Goal: Communication & Community: Answer question/provide support

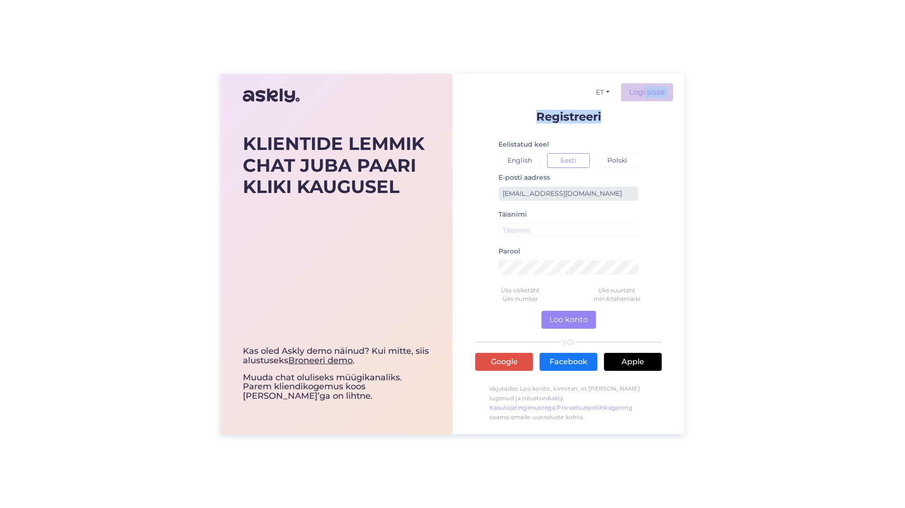
click at [646, 99] on div "ET Logi sisse Registreeri Eelistatud keel English Eesti Polski E-posti aadress …" at bounding box center [568, 254] width 232 height 361
drag, startPoint x: 646, startPoint y: 98, endPoint x: 638, endPoint y: 91, distance: 10.4
click at [638, 91] on link "Logi sisse" at bounding box center [647, 92] width 52 height 18
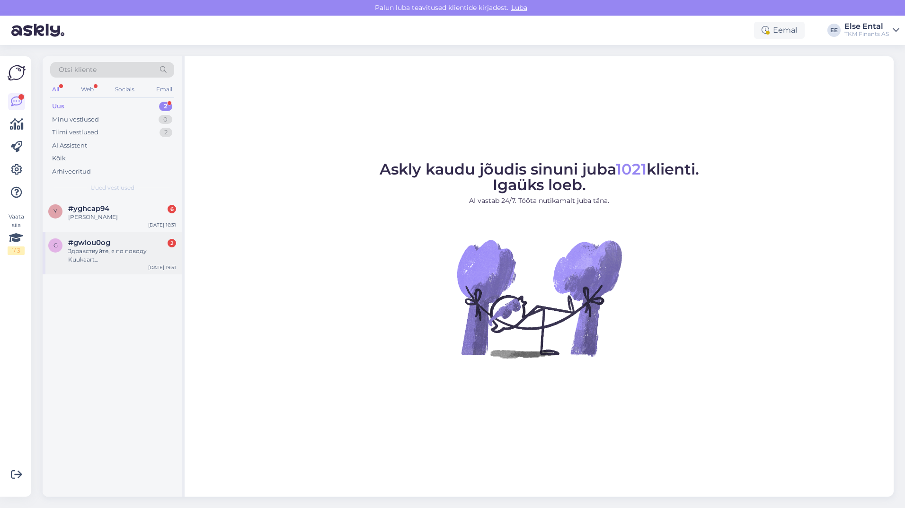
click at [87, 250] on div "Здравствуйте, я по поводу Kuukaart…" at bounding box center [122, 255] width 108 height 17
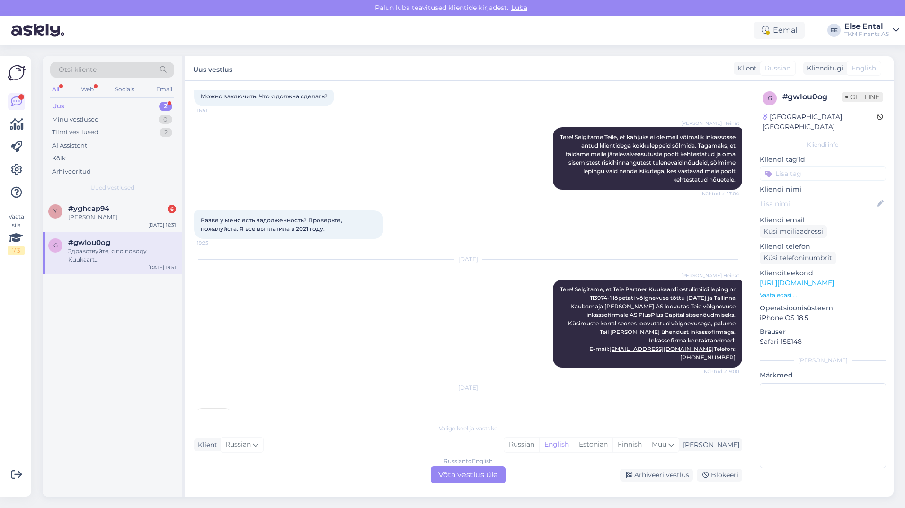
scroll to position [673, 0]
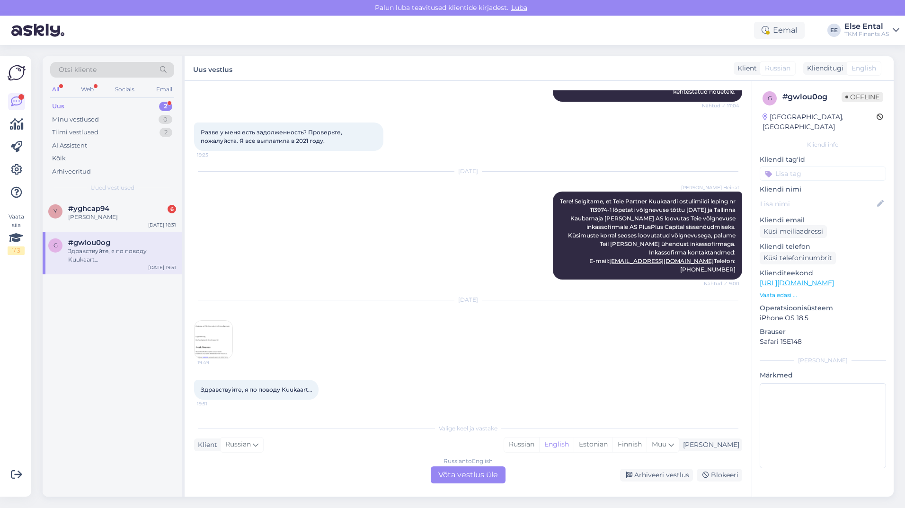
click at [204, 335] on img at bounding box center [214, 340] width 38 height 38
click at [283, 390] on span "Здравствуйте, я по поводу Kuukaart…" at bounding box center [256, 389] width 111 height 7
click at [263, 389] on span "Здравствуйте, я по поводу Kuukaart…" at bounding box center [256, 389] width 111 height 7
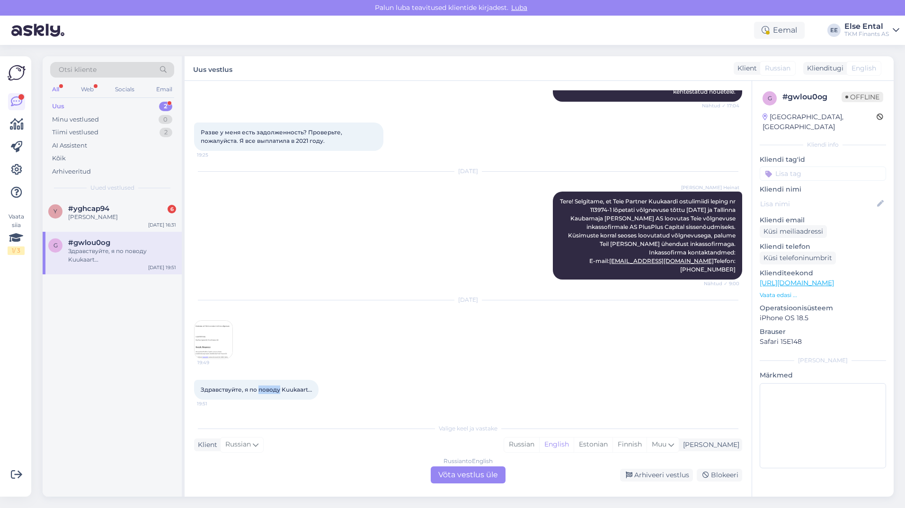
click at [263, 389] on span "Здравствуйте, я по поводу Kuukaart…" at bounding box center [256, 389] width 111 height 7
copy div "Здравствуйте, я по поводу Kuukaart… 19:51"
click at [101, 342] on div "y #yghcap94 6 [PERSON_NAME] [DATE] 16:31 g #gwlou0og Здравствуйте, я по поводу …" at bounding box center [112, 347] width 139 height 299
click at [81, 211] on span "#yghcap94" at bounding box center [88, 208] width 41 height 9
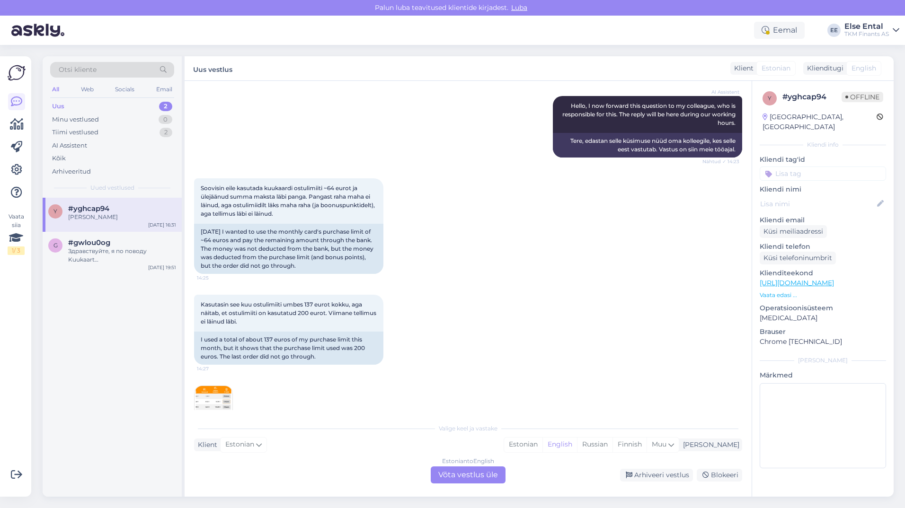
scroll to position [1391, 0]
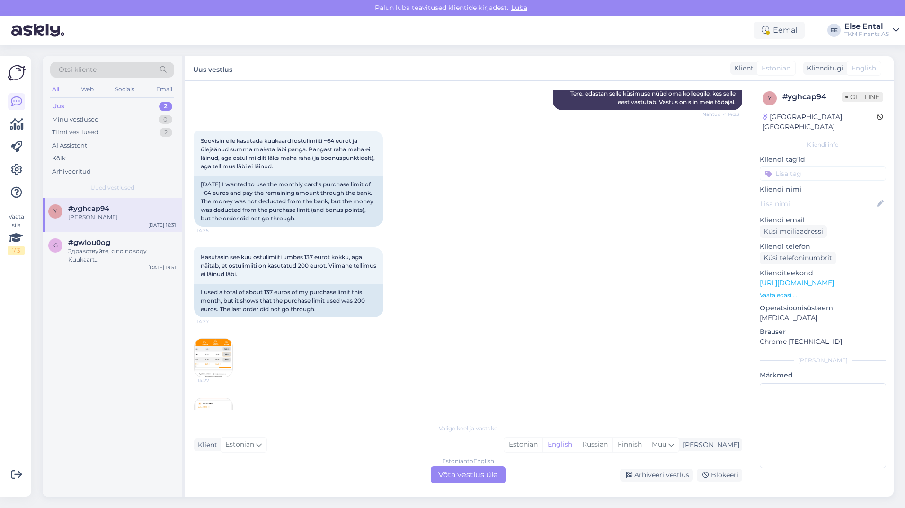
click at [222, 353] on img at bounding box center [214, 358] width 38 height 38
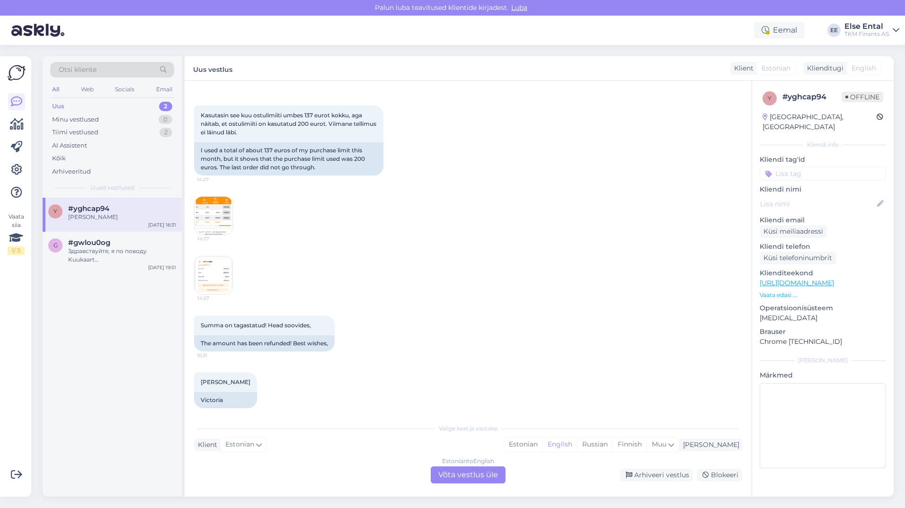
click at [212, 270] on img at bounding box center [214, 276] width 38 height 38
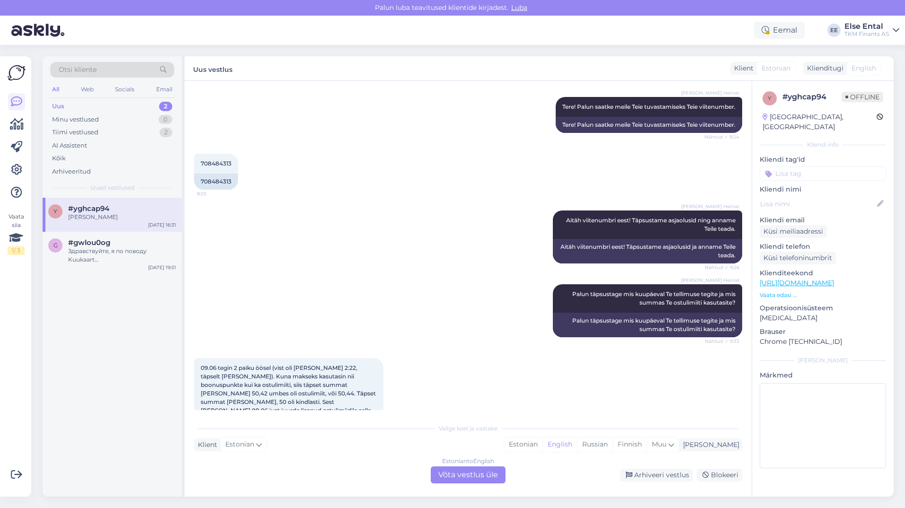
scroll to position [255, 0]
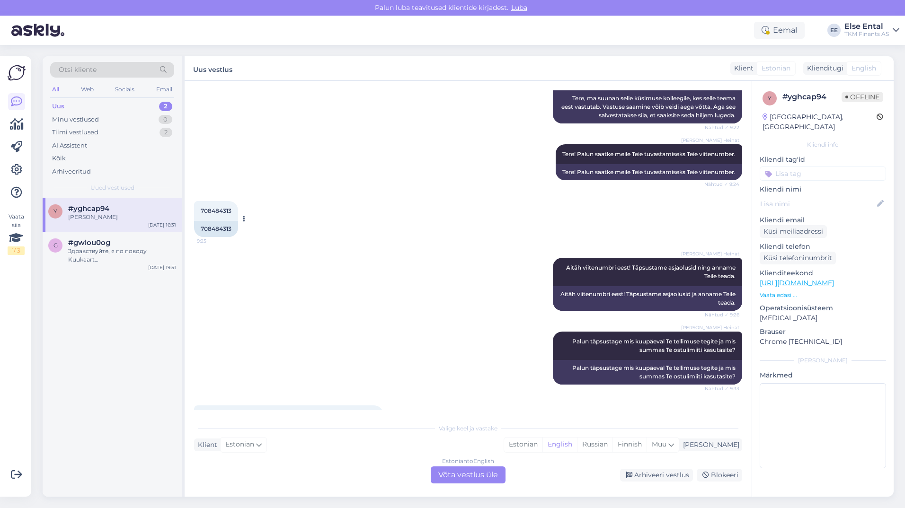
click at [211, 214] on span "708484313" at bounding box center [216, 210] width 31 height 7
copy div "708484313 9:25"
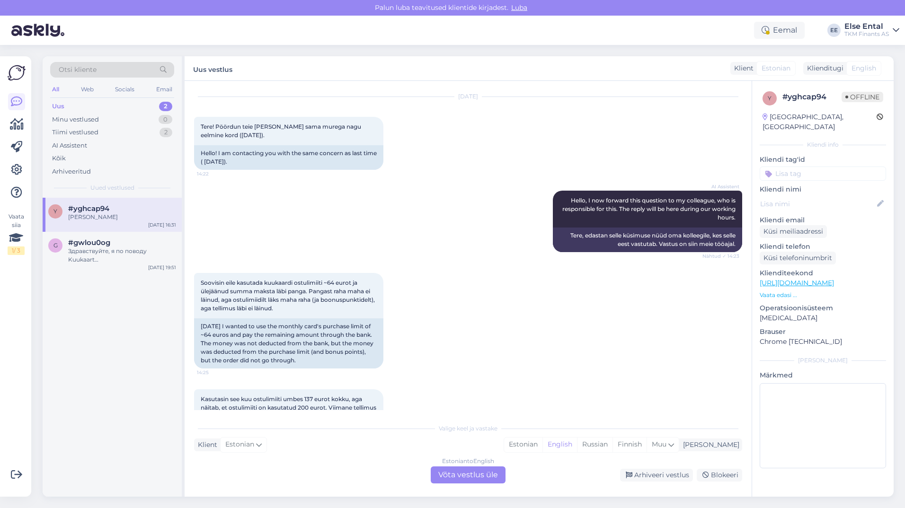
scroll to position [1154, 0]
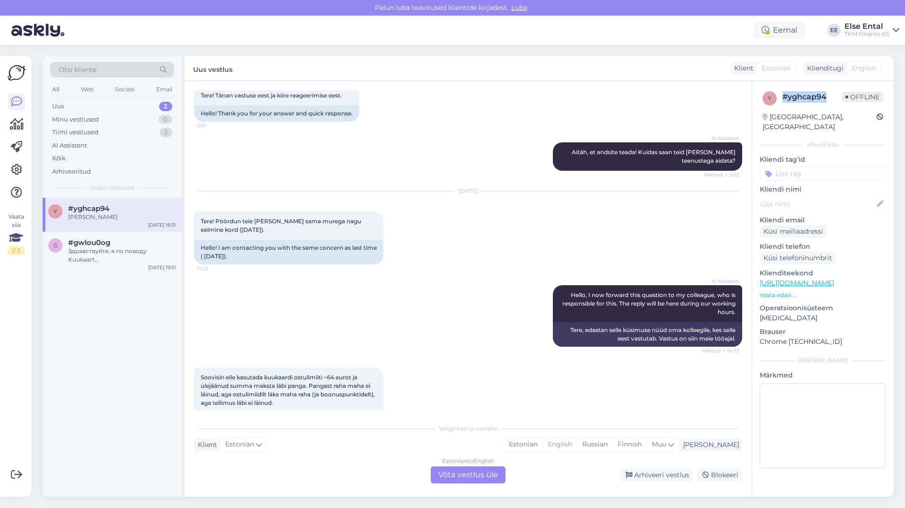
drag, startPoint x: 826, startPoint y: 97, endPoint x: 785, endPoint y: 99, distance: 41.7
click at [785, 99] on div "# yghcap94" at bounding box center [811, 96] width 59 height 11
copy div "# yghcap94"
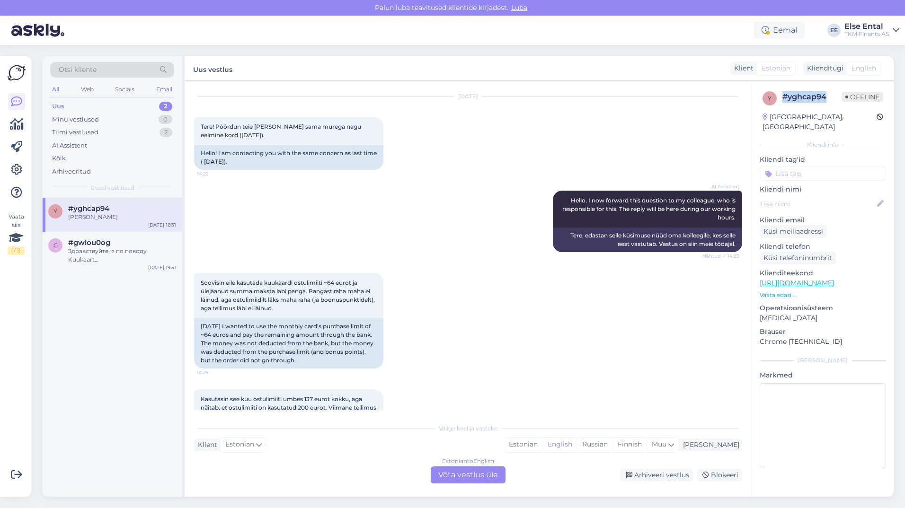
scroll to position [1533, 0]
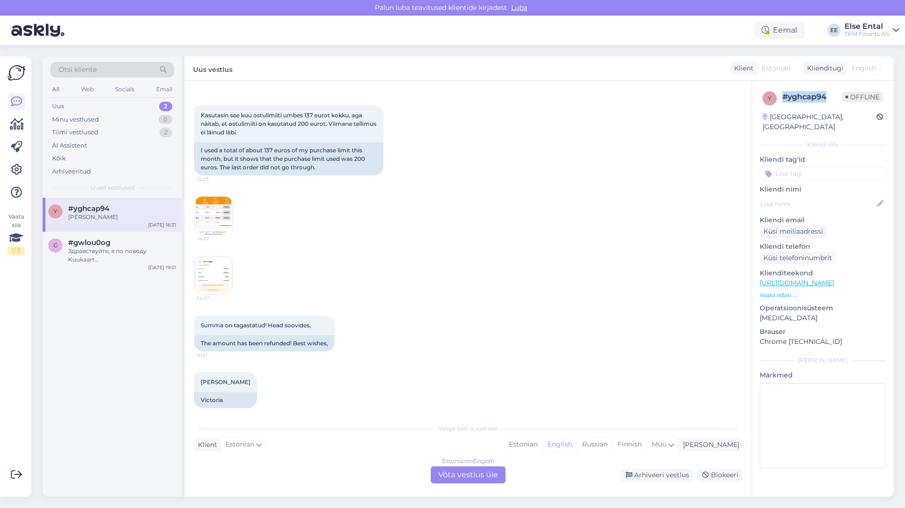
click at [216, 270] on img at bounding box center [214, 276] width 38 height 38
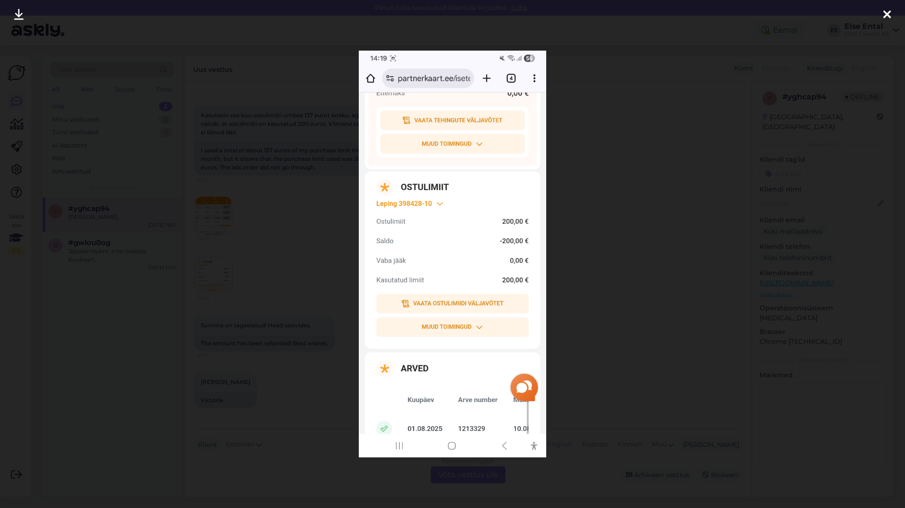
click at [615, 240] on div at bounding box center [452, 254] width 905 height 508
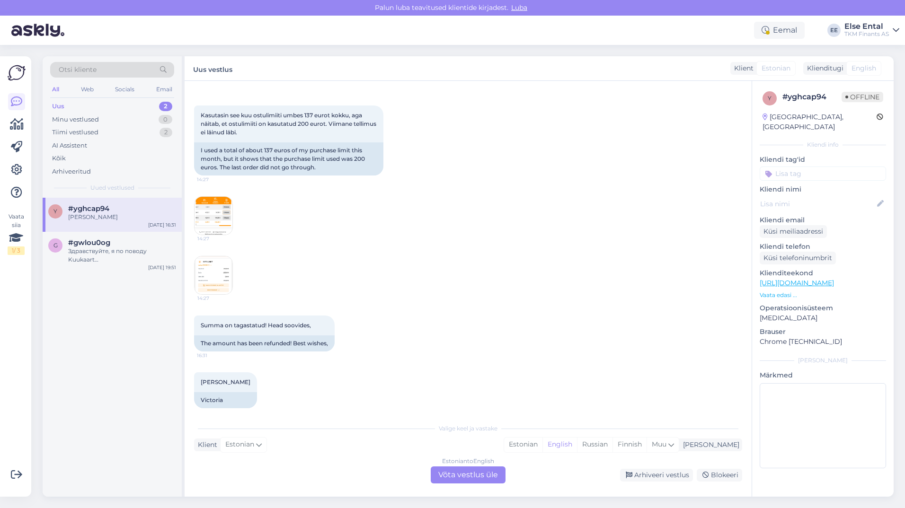
click at [234, 217] on div "14:27" at bounding box center [468, 216] width 548 height 60
click at [220, 214] on img at bounding box center [214, 216] width 38 height 38
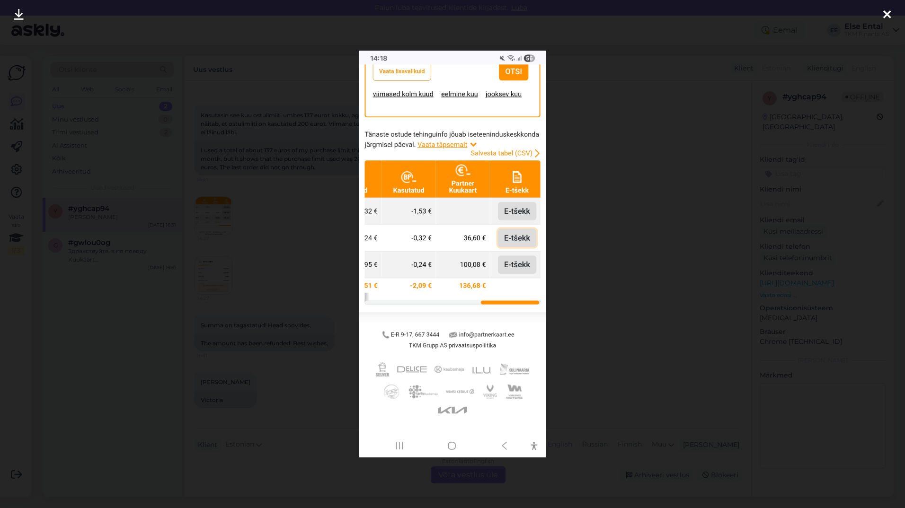
click at [674, 248] on div at bounding box center [452, 254] width 905 height 508
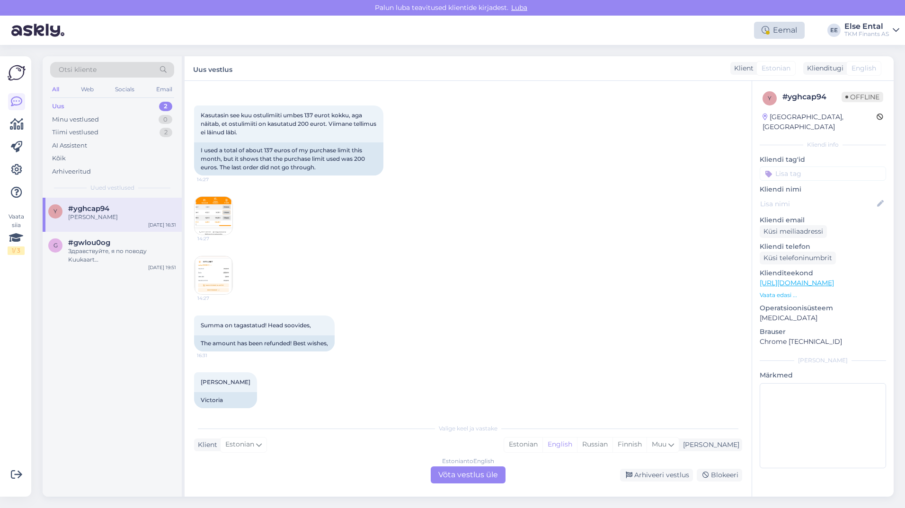
click at [789, 32] on div "Eemal" at bounding box center [779, 30] width 51 height 17
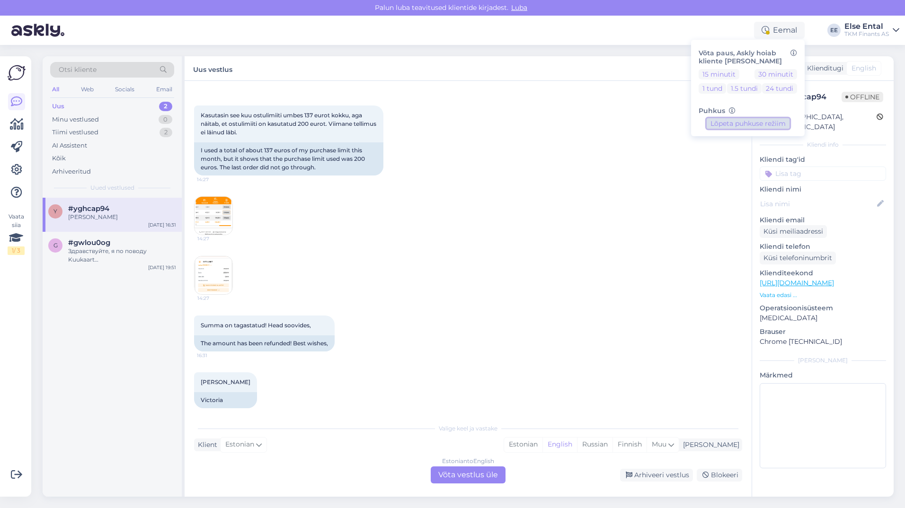
click at [730, 124] on button "Lõpeta puhkuse režiim" at bounding box center [748, 123] width 83 height 10
click at [576, 227] on div "14:27" at bounding box center [468, 216] width 548 height 60
click at [458, 476] on div "Estonian to English Võta vestlus üle" at bounding box center [468, 475] width 75 height 17
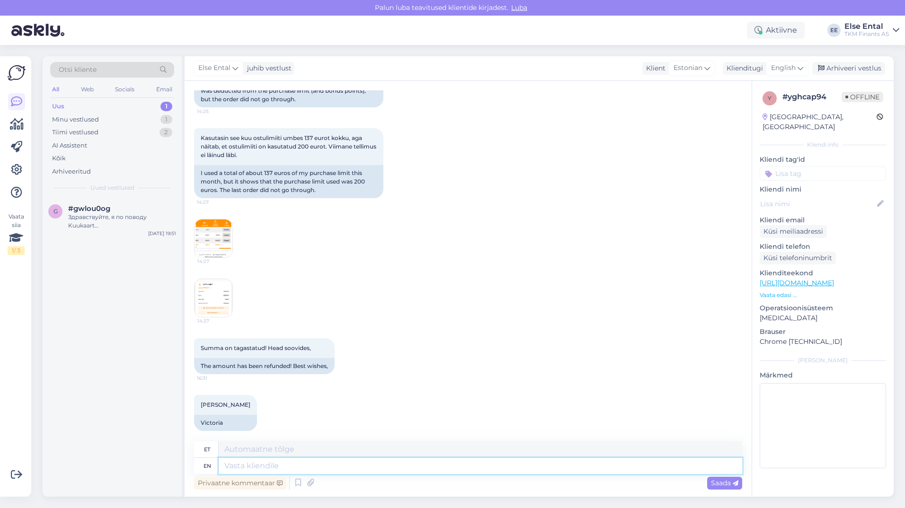
click at [294, 465] on textarea at bounding box center [480, 466] width 523 height 16
click at [839, 69] on div "Arhiveeri vestlus" at bounding box center [848, 68] width 73 height 13
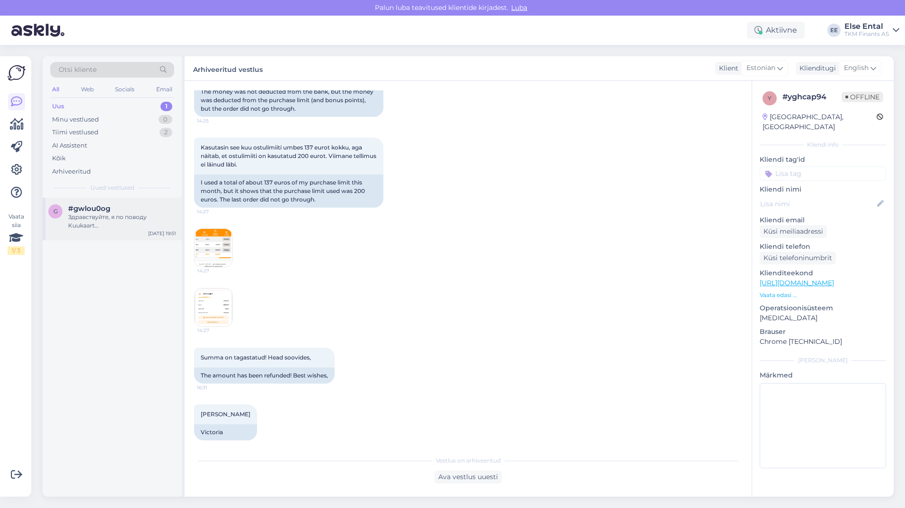
click at [94, 215] on div "Здравствуйте, я по поводу Kuukaart…" at bounding box center [122, 221] width 108 height 17
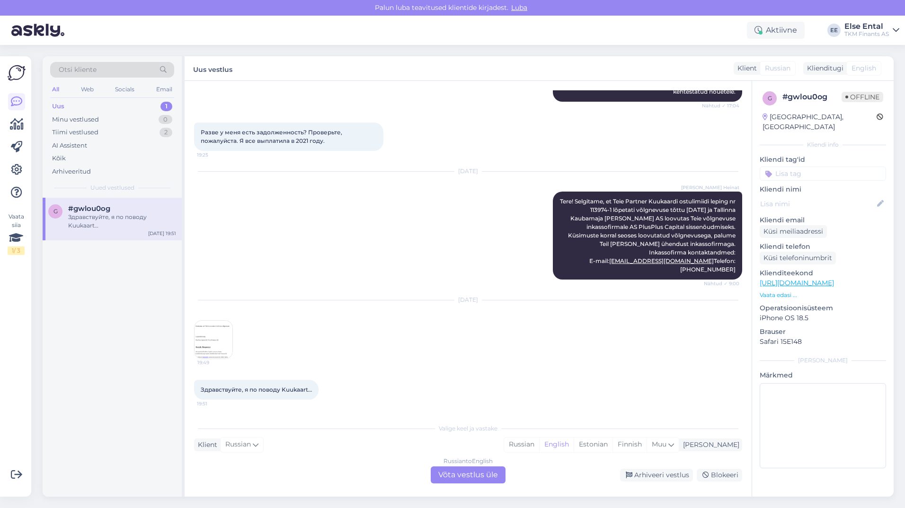
scroll to position [578, 0]
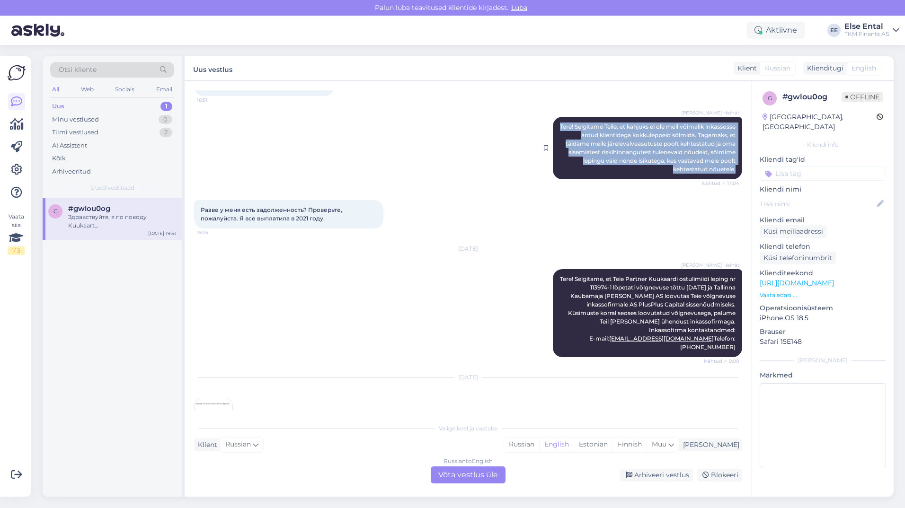
drag, startPoint x: 695, startPoint y: 184, endPoint x: 573, endPoint y: 143, distance: 128.9
click at [573, 143] on div "[PERSON_NAME] Heinat Tere! Selgitame Teile, et kahjuks ei [PERSON_NAME] võimali…" at bounding box center [647, 148] width 189 height 62
copy span "Tere! Selgitame Teile, et kahjuks ei ole meil võimalik inkassosse antud klienti…"
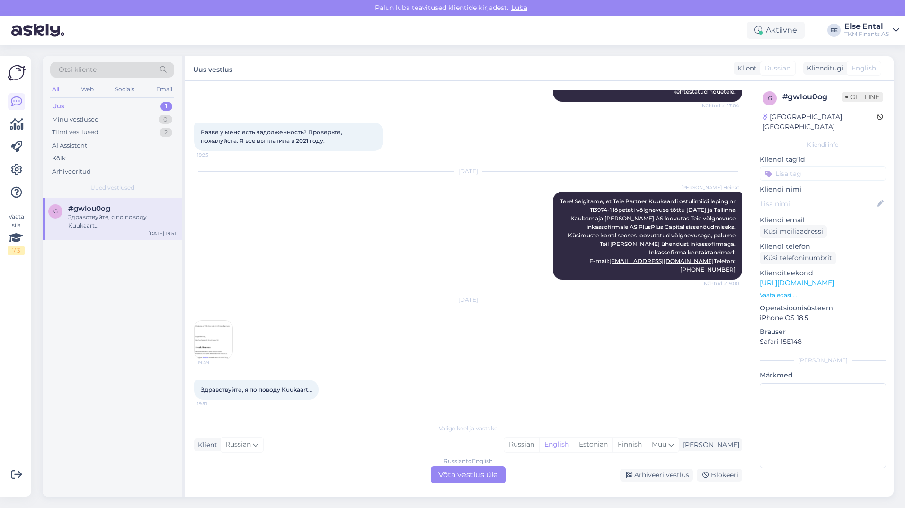
click at [481, 471] on div "Russian to English Võta vestlus üle" at bounding box center [468, 475] width 75 height 17
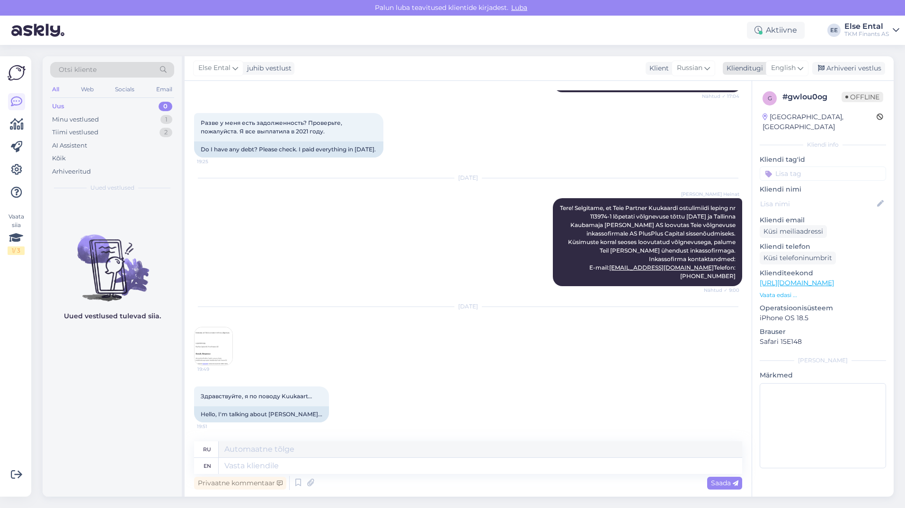
click at [791, 71] on span "English" at bounding box center [783, 68] width 25 height 10
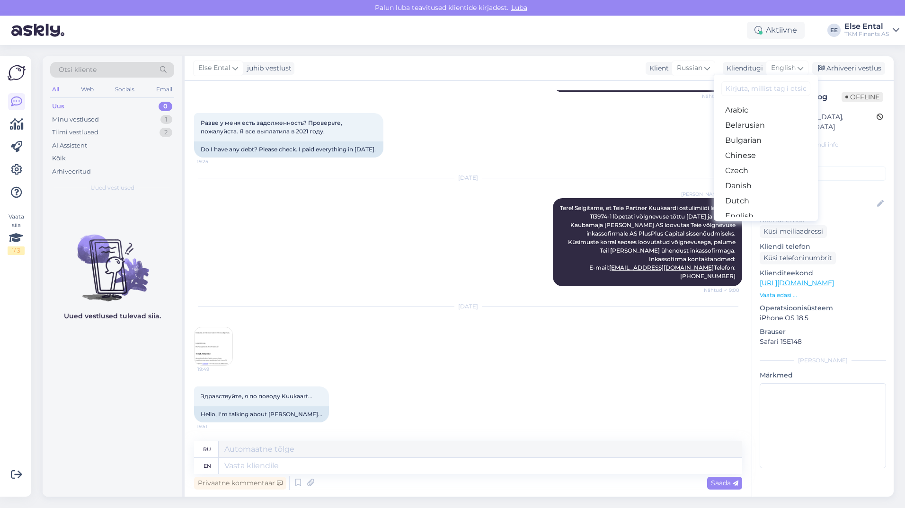
click at [753, 89] on input at bounding box center [765, 88] width 89 height 15
type input "ru"
click at [749, 124] on link "Russian" at bounding box center [766, 125] width 104 height 15
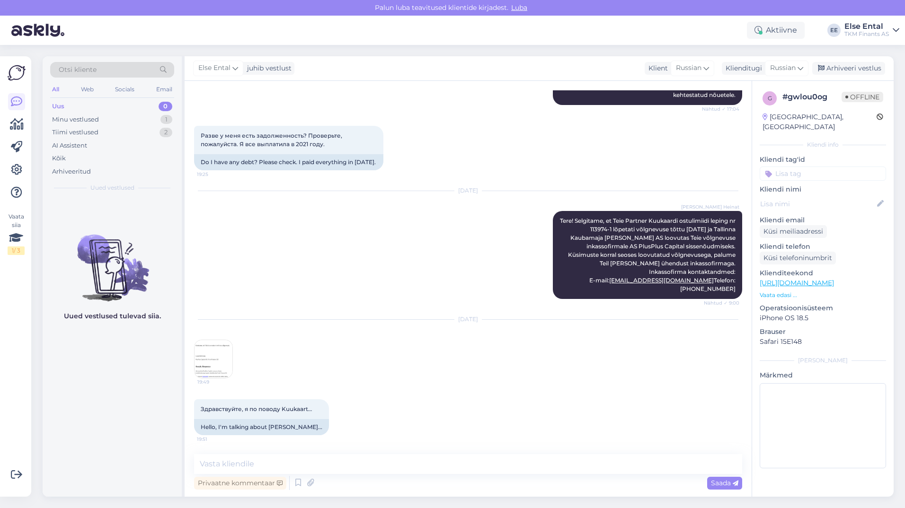
scroll to position [686, 0]
click at [292, 472] on textarea at bounding box center [468, 464] width 548 height 20
paste textarea "Tere! Selgitame Teile, et kahjuks ei ole meil võimalik inkassosse antud klienti…"
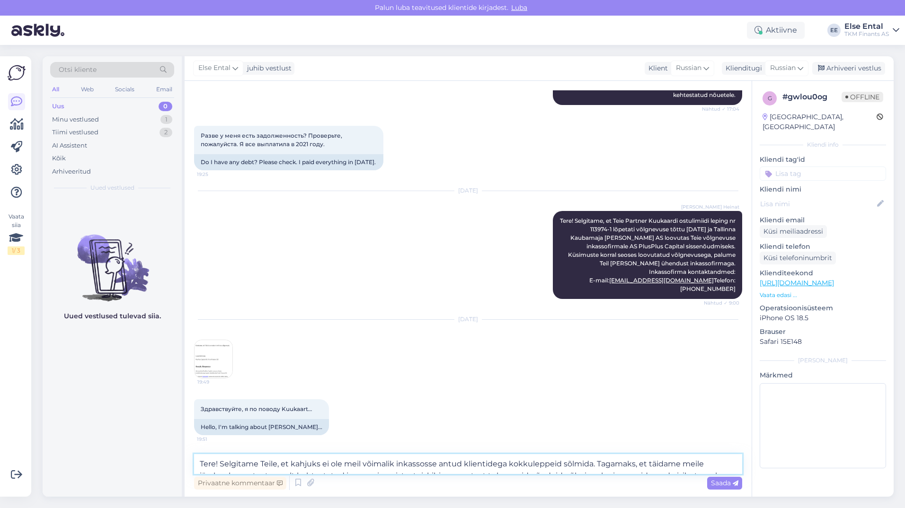
scroll to position [689, 0]
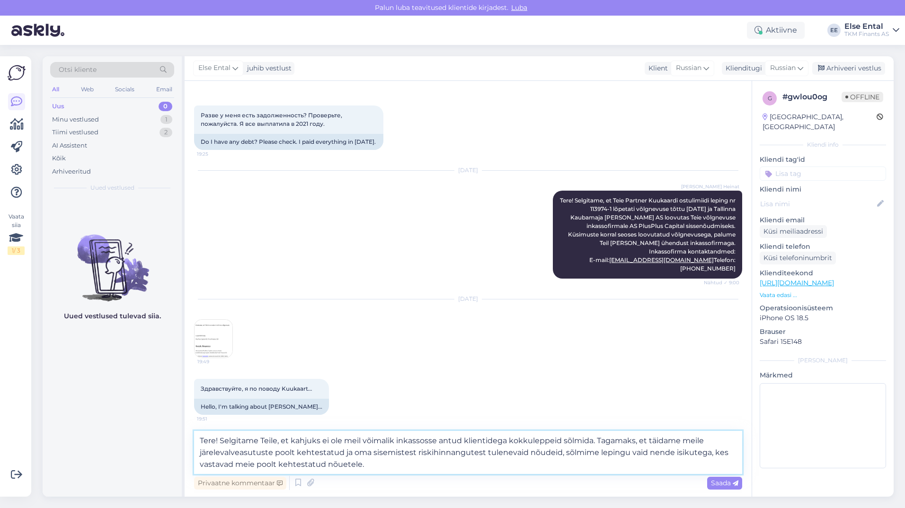
click at [372, 467] on textarea "Tere! Selgitame Teile, et kahjuks ei ole meil võimalik inkassosse antud klienti…" at bounding box center [468, 452] width 548 height 43
click at [372, 466] on textarea "Tere! Selgitame Teile, et kahjuks ei ole meil võimalik inkassosse antud klienti…" at bounding box center [468, 452] width 548 height 43
type textarea "Tere! Selgitame Teile, et kahjuks ei ole meil võimalik inkassosse antud klienti…"
click at [729, 483] on span "Saada" at bounding box center [724, 483] width 27 height 9
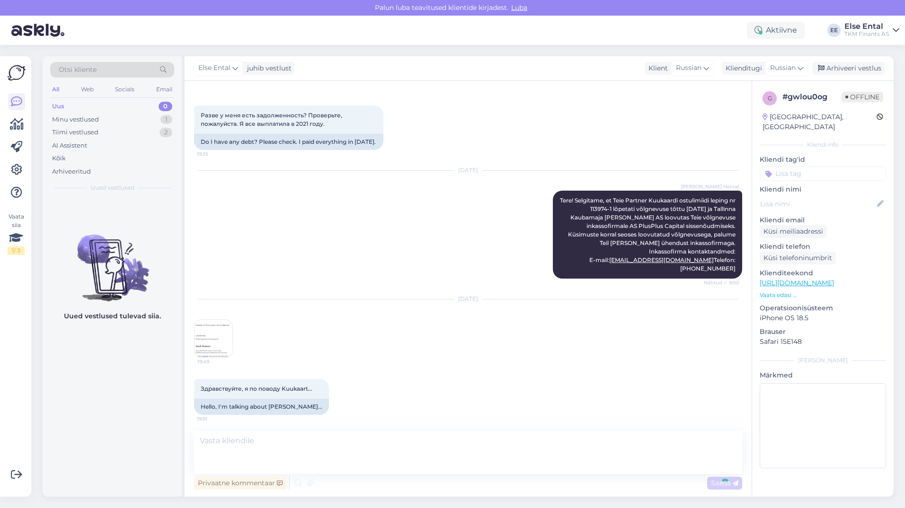
scroll to position [789, 0]
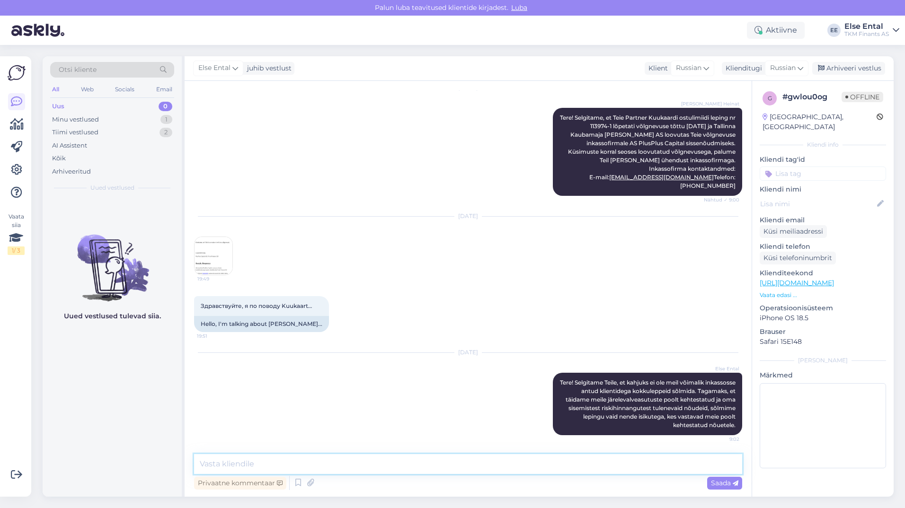
click at [555, 463] on textarea at bounding box center [468, 464] width 548 height 20
drag, startPoint x: 651, startPoint y: 409, endPoint x: 473, endPoint y: 400, distance: 178.7
click at [473, 400] on div "[DATE] Else Ental Tere! Selgitame Teile, et kahjuks ei [PERSON_NAME] võimalik i…" at bounding box center [468, 394] width 548 height 103
click at [64, 113] on div "Minu vestlused 1" at bounding box center [112, 119] width 124 height 13
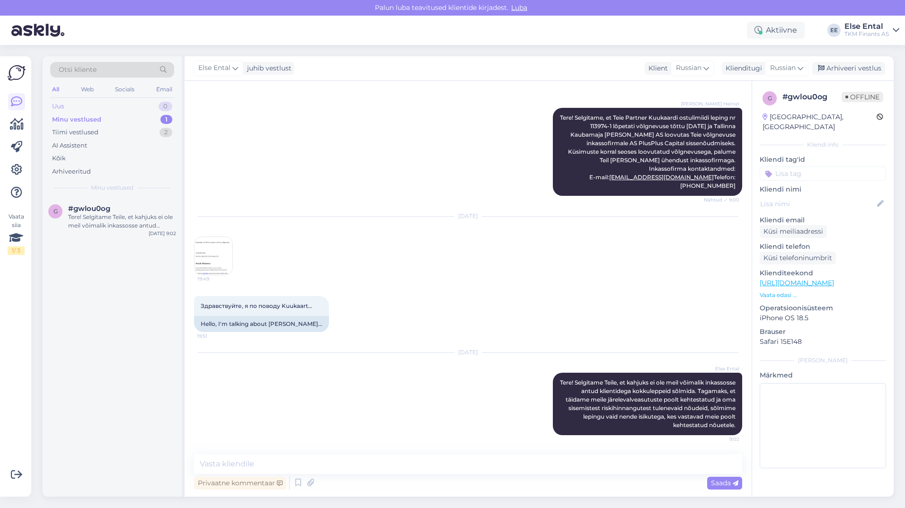
click at [60, 106] on div "Uus" at bounding box center [58, 106] width 12 height 9
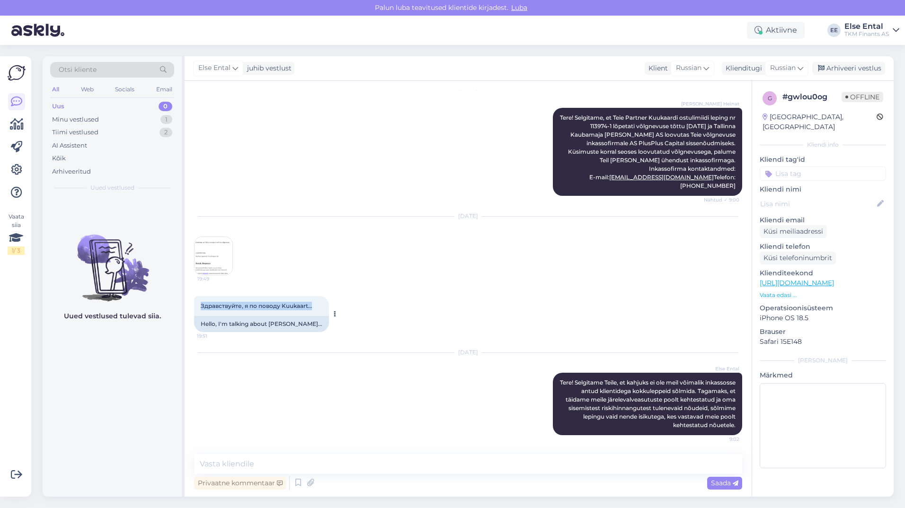
drag, startPoint x: 312, startPoint y: 306, endPoint x: 195, endPoint y: 301, distance: 117.0
click at [195, 301] on div "Здравствуйте, я по поводу Kuukaart… 19:51" at bounding box center [261, 306] width 135 height 20
copy span "Здравствуйте, я по поводу Kuukaart…"
click at [269, 304] on span "Здравствуйте, я по поводу Kuukaart…" at bounding box center [256, 305] width 111 height 7
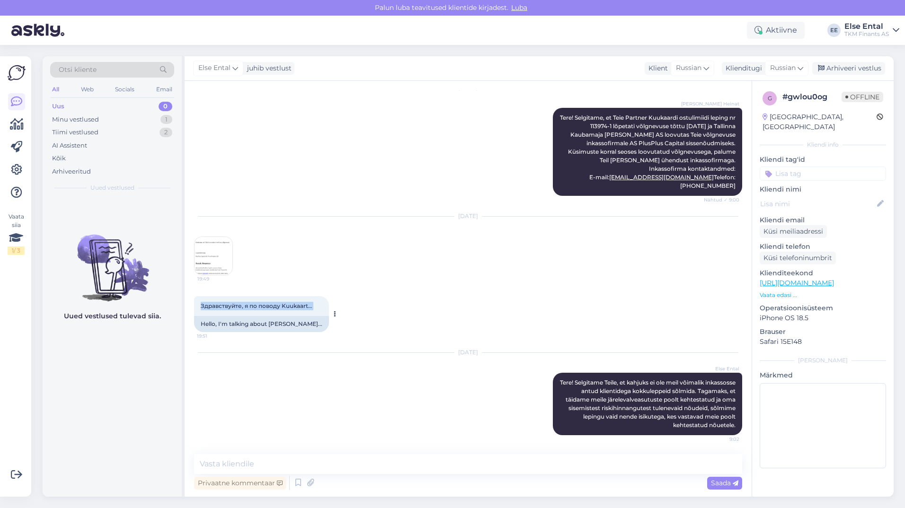
click at [269, 304] on span "Здравствуйте, я по поводу Kuukaart…" at bounding box center [256, 305] width 111 height 7
click at [288, 309] on span "Здравствуйте, я по поводу Kuukaart…" at bounding box center [256, 305] width 111 height 7
click at [288, 304] on span "Здравствуйте, я по поводу Kuukaart…" at bounding box center [256, 305] width 111 height 7
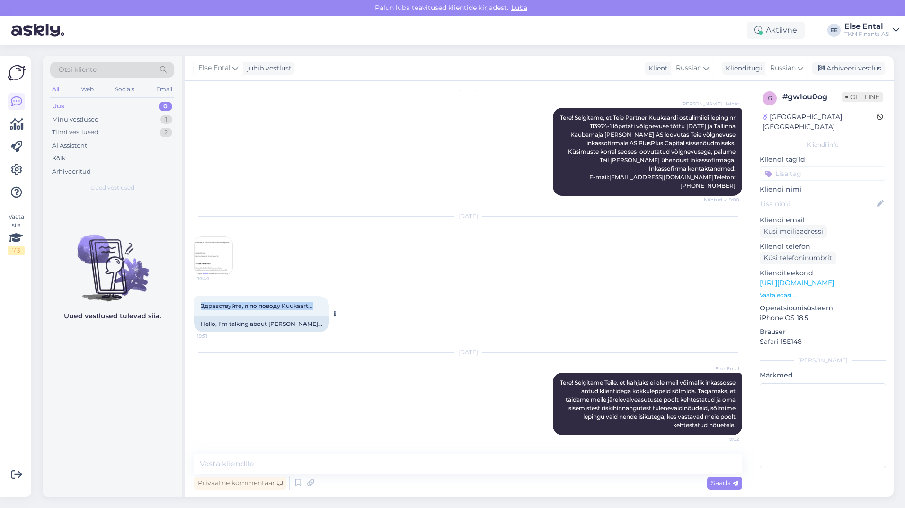
copy div "Здравствуйте, я по поводу Kuukaart… 19:51"
click at [85, 168] on div "Arhiveeritud" at bounding box center [71, 171] width 39 height 9
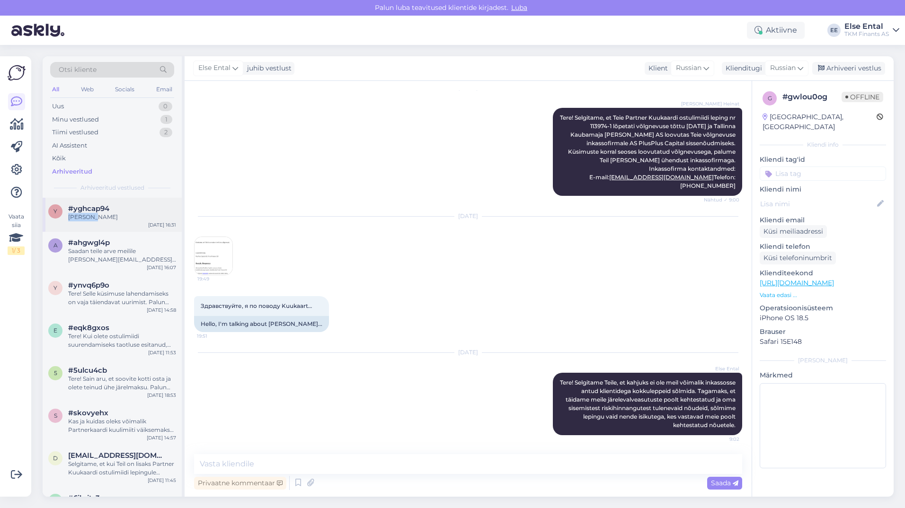
click at [111, 213] on div "#yghcap94 [PERSON_NAME]" at bounding box center [122, 212] width 108 height 17
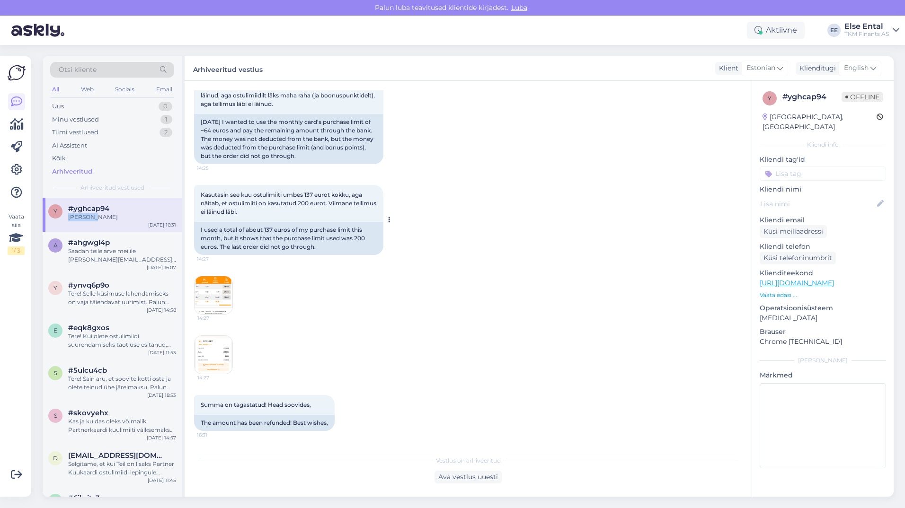
scroll to position [1500, 0]
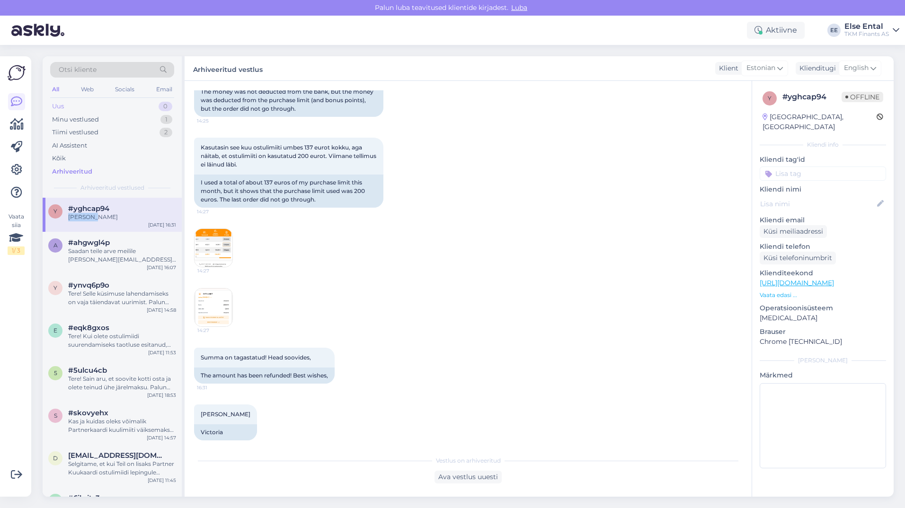
click at [73, 104] on div "Uus 0" at bounding box center [112, 106] width 124 height 13
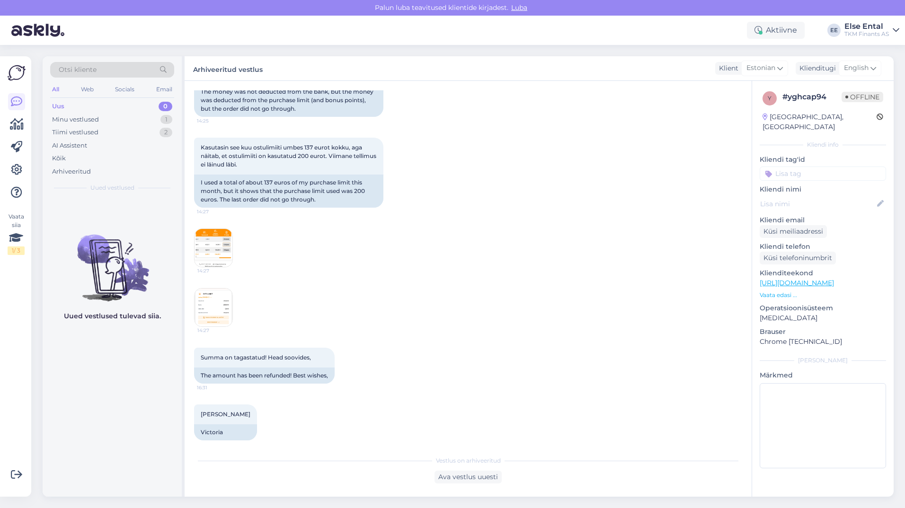
click at [215, 239] on img at bounding box center [214, 248] width 38 height 38
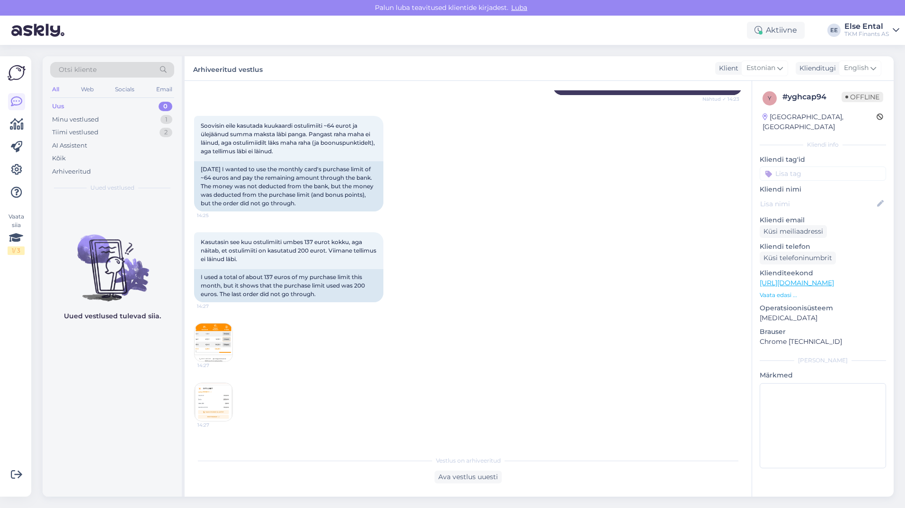
click at [220, 406] on img at bounding box center [214, 402] width 38 height 38
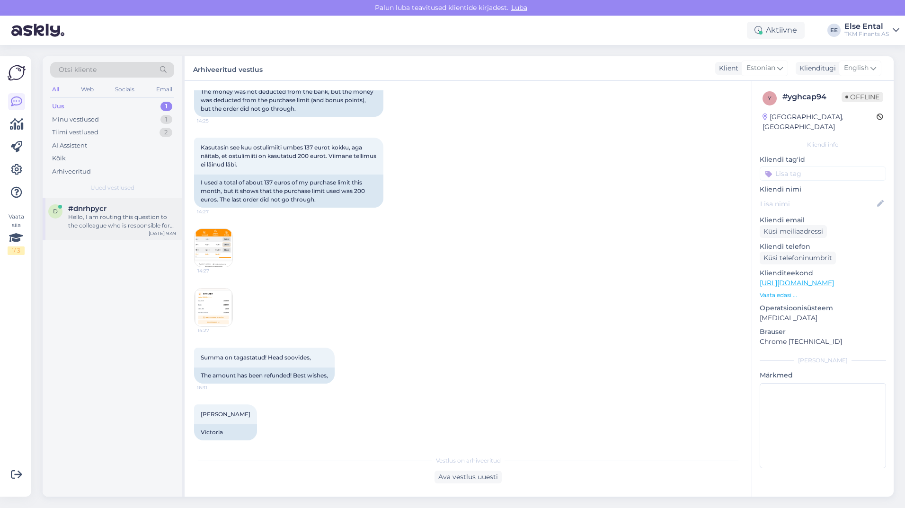
click at [100, 223] on div "Hello, I am routing this question to the colleague who is responsible for this …" at bounding box center [122, 221] width 108 height 17
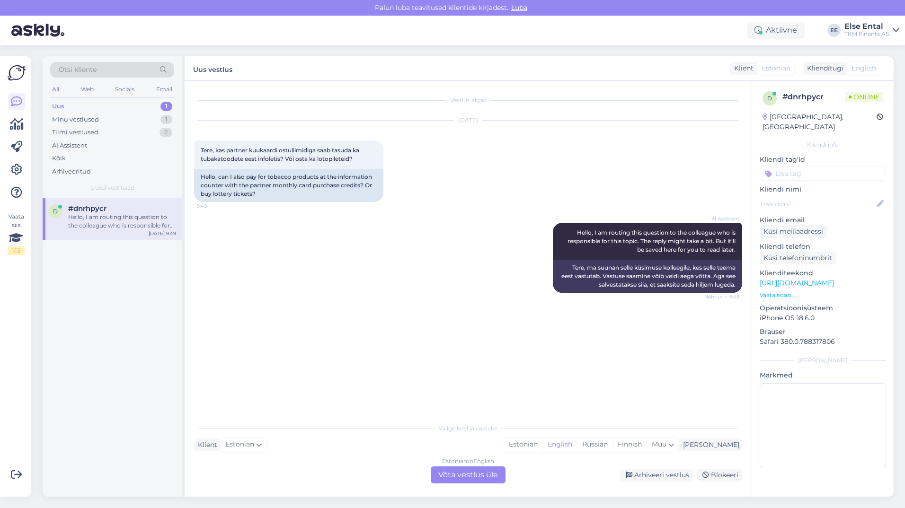
click at [868, 65] on span "English" at bounding box center [863, 68] width 25 height 10
click at [473, 478] on div "Estonian to English Võta vestlus üle" at bounding box center [468, 475] width 75 height 17
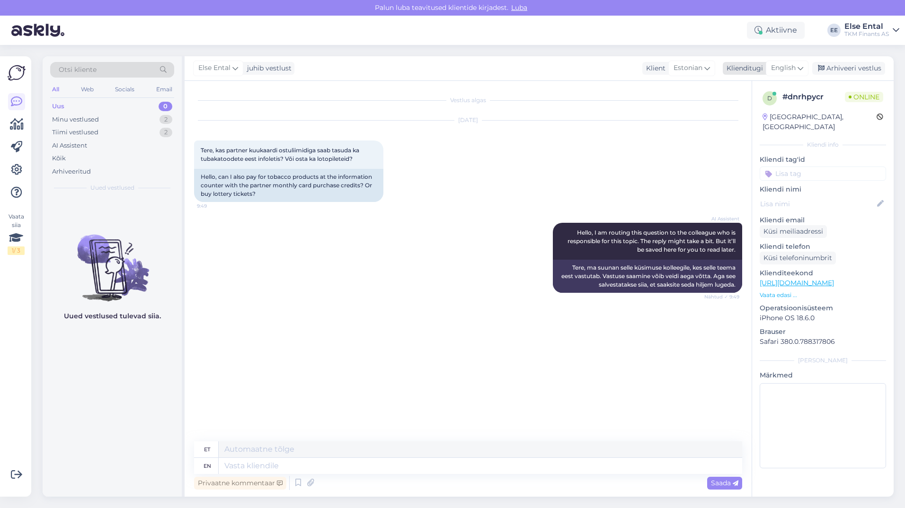
click at [783, 68] on span "English" at bounding box center [783, 68] width 25 height 10
click at [740, 85] on input "ru" at bounding box center [765, 88] width 89 height 15
click at [740, 87] on input "ru" at bounding box center [765, 88] width 89 height 15
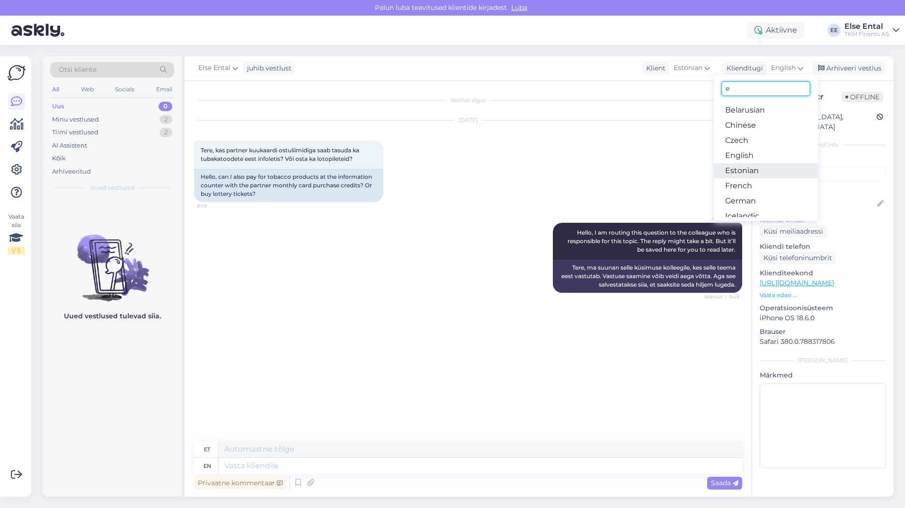
type input "e"
click at [740, 167] on link "Estonian" at bounding box center [766, 170] width 104 height 15
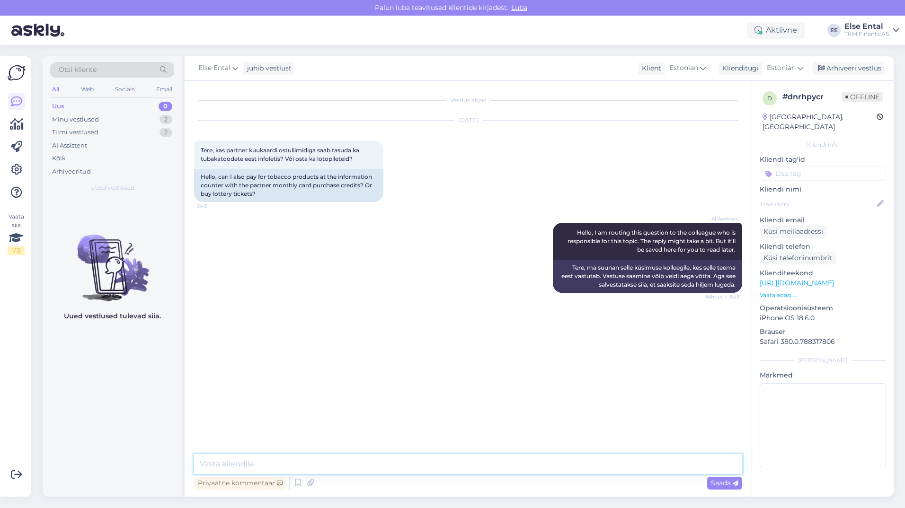
click at [314, 455] on textarea at bounding box center [468, 464] width 548 height 20
click at [280, 461] on textarea at bounding box center [468, 464] width 548 height 20
click at [376, 467] on textarea "Tere! Täname teid pöördumise eest." at bounding box center [468, 464] width 548 height 20
click at [370, 472] on textarea "Tere! Täname teid pöördumise eest." at bounding box center [468, 464] width 548 height 20
drag, startPoint x: 371, startPoint y: 470, endPoint x: 221, endPoint y: 468, distance: 150.5
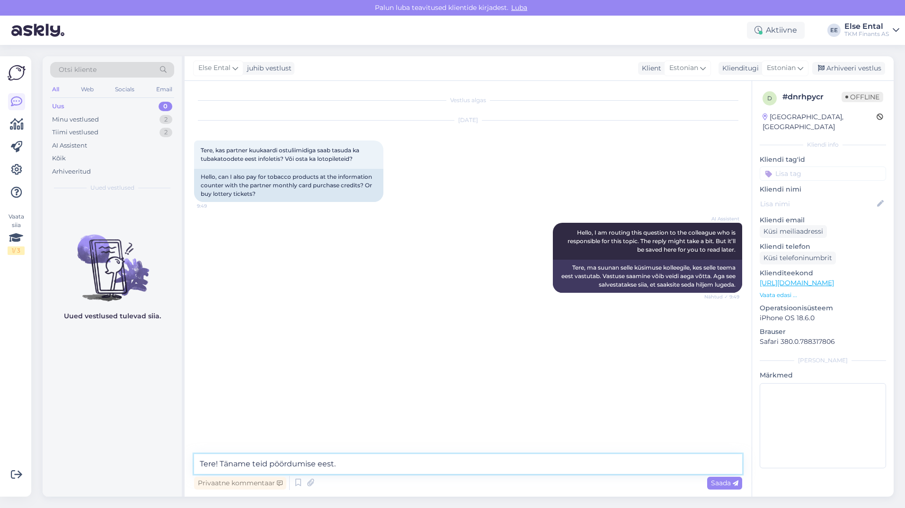
click at [221, 468] on textarea "Tere! Täname teid pöördumise eest." at bounding box center [468, 464] width 548 height 20
click at [297, 468] on textarea "Tere!" at bounding box center [468, 464] width 548 height 20
click at [296, 464] on textarea "Tere!" at bounding box center [468, 464] width 548 height 20
click at [253, 465] on textarea "Tere!" at bounding box center [468, 464] width 548 height 20
click at [256, 459] on textarea "Tere!" at bounding box center [468, 464] width 548 height 20
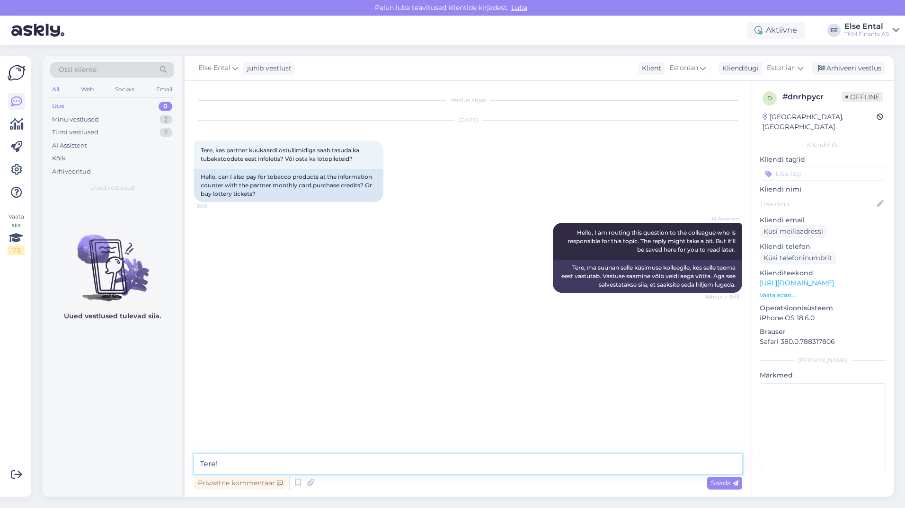
click at [264, 458] on textarea "Tere!" at bounding box center [468, 464] width 548 height 20
click at [328, 459] on textarea "Tere!" at bounding box center [468, 464] width 548 height 20
click at [250, 467] on textarea "Tere!" at bounding box center [468, 464] width 548 height 20
click at [633, 468] on textarea "Tere! Täname teid pöördumise eest. Kuukaardi ostulimiidiga saab tasuda ka tubak…" at bounding box center [468, 464] width 548 height 20
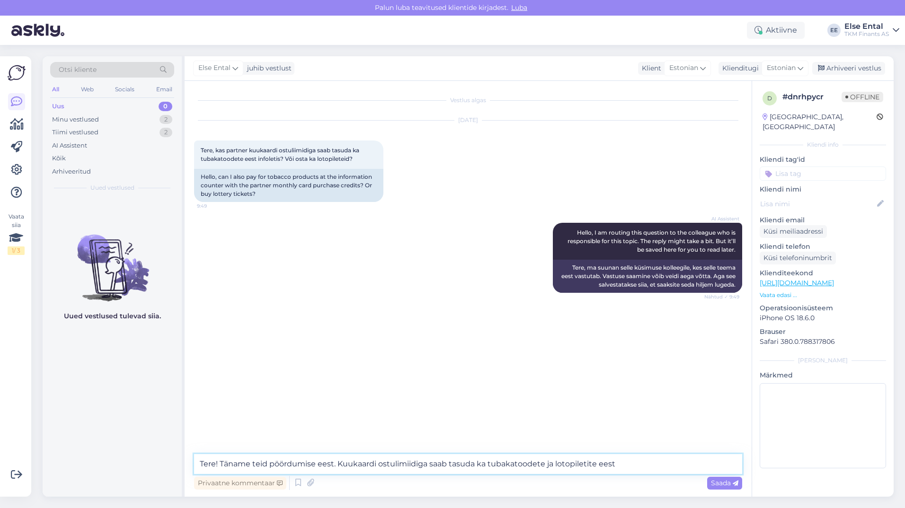
click at [475, 467] on textarea "Tere! Täname teid pöördumise eest. Kuukaardi ostulimiidiga saab tasuda ka tubak…" at bounding box center [468, 464] width 548 height 20
click at [666, 470] on textarea "Tere! Täname teid pöördumise eest. Kuukaardi ostulimiidiga saab tasuda infoleti…" at bounding box center [468, 464] width 548 height 20
type textarea "Tere! Täname teid pöördumise eest. Kuukaardi ostulimiidiga saab tasuda infoleti…"
click at [722, 487] on span "Saada" at bounding box center [724, 483] width 27 height 9
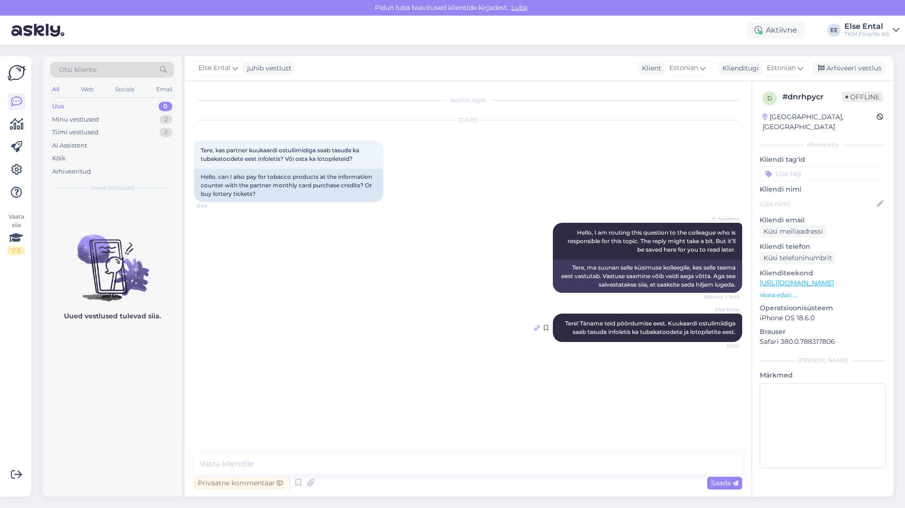
click at [535, 329] on icon at bounding box center [537, 328] width 6 height 6
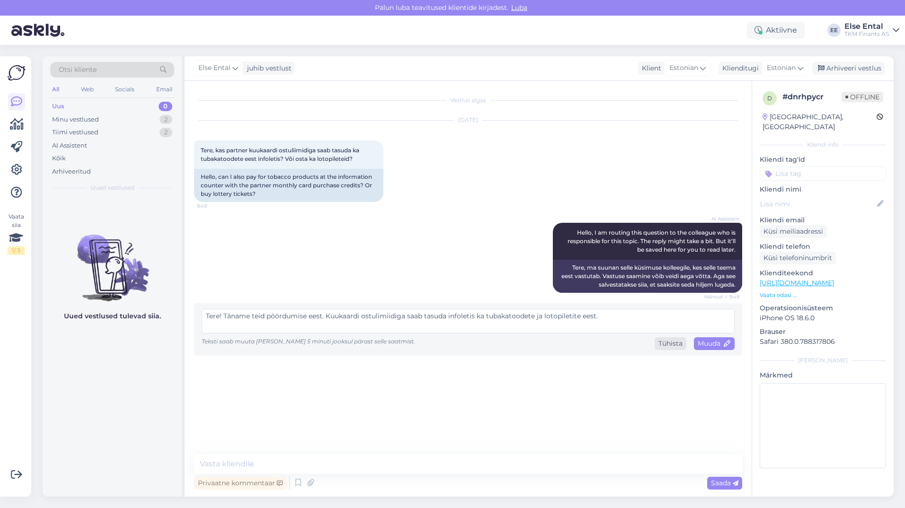
click at [673, 348] on div "Tühista" at bounding box center [671, 343] width 32 height 13
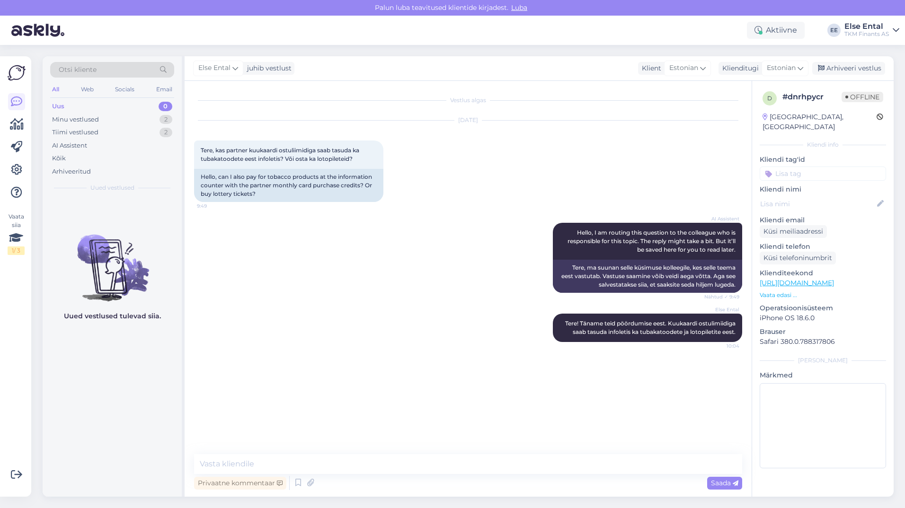
click at [105, 318] on p "Uued vestlused tulevad siia." at bounding box center [112, 316] width 97 height 10
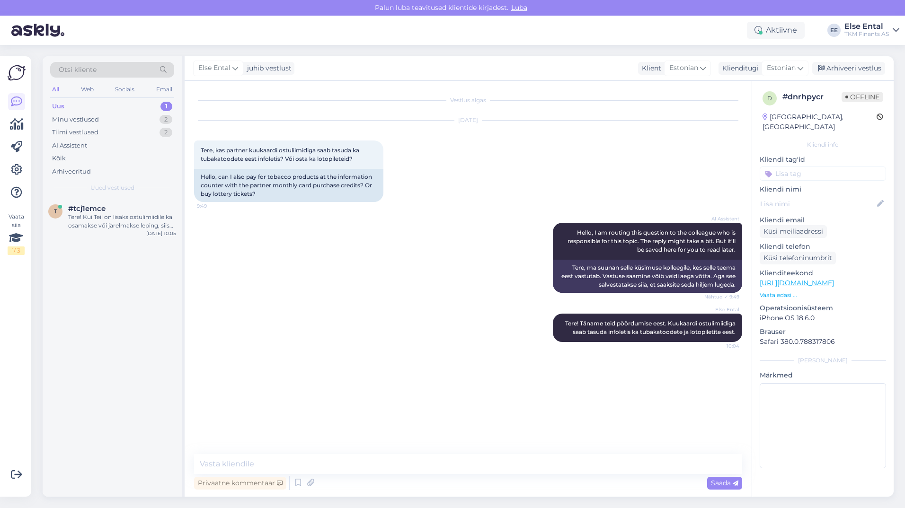
click at [92, 109] on div "Uus 1" at bounding box center [112, 106] width 124 height 13
click at [89, 222] on div "Tere! Kui Teil on lisaks ostulimiidile ka osamakse või järelmakse leping, siis …" at bounding box center [122, 221] width 108 height 17
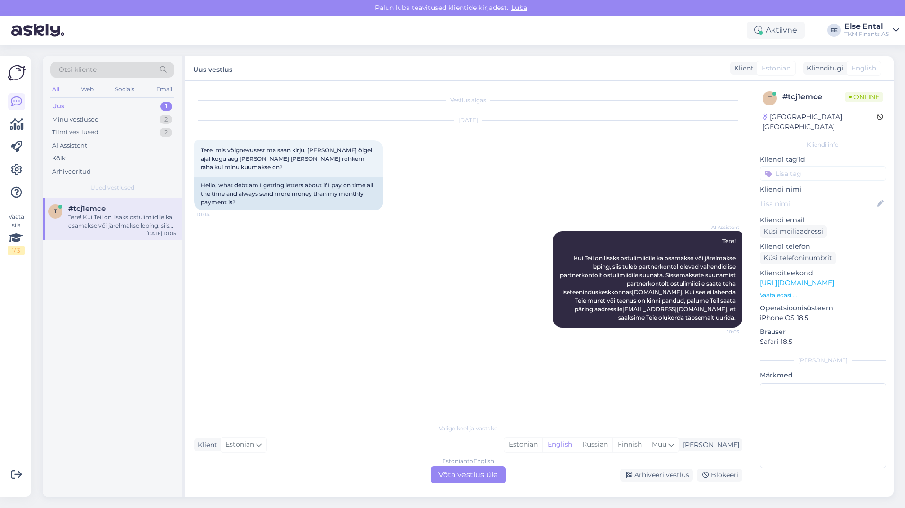
click at [451, 478] on div "Estonian to English Võta vestlus üle" at bounding box center [468, 475] width 75 height 17
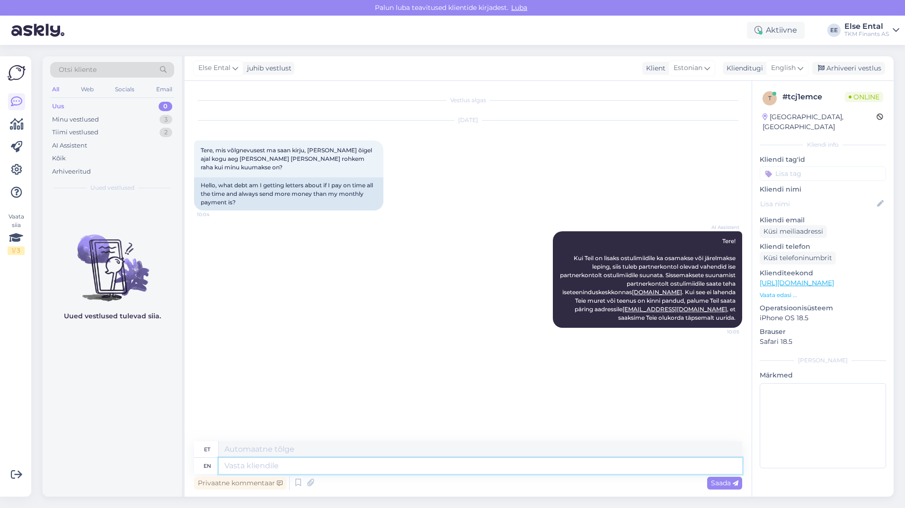
click at [333, 468] on textarea at bounding box center [480, 466] width 523 height 16
click at [789, 69] on span "English" at bounding box center [783, 68] width 25 height 10
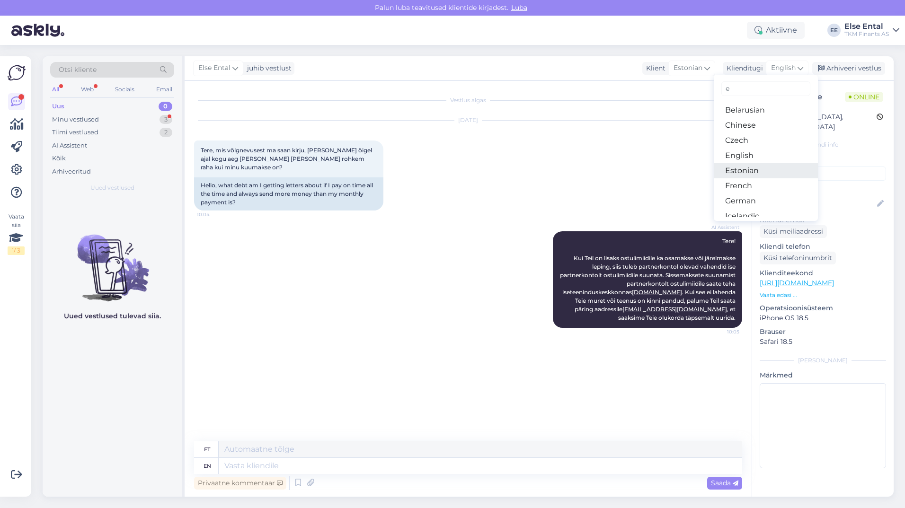
click at [747, 169] on link "Estonian" at bounding box center [766, 170] width 104 height 15
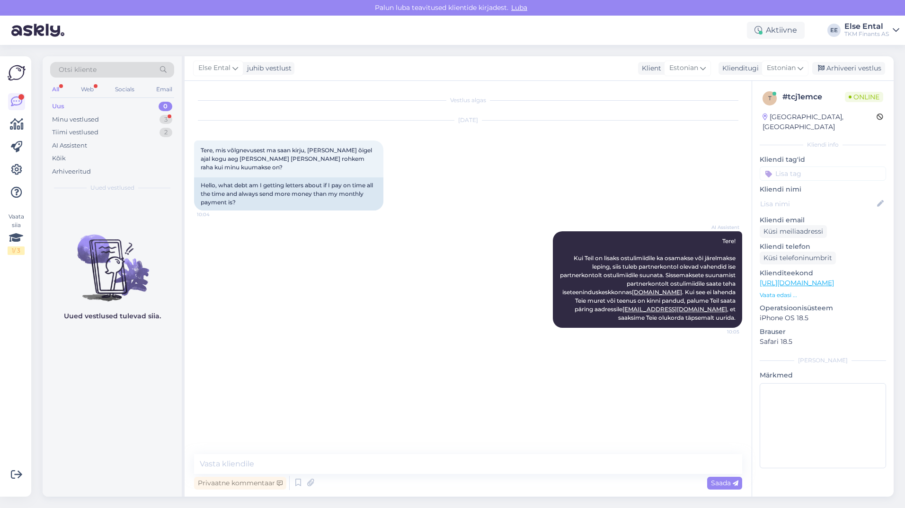
click at [326, 475] on div "Privaatne kommentaar Saada" at bounding box center [468, 483] width 548 height 18
click at [323, 469] on textarea at bounding box center [468, 464] width 548 height 20
click at [75, 117] on div "Minu vestlused" at bounding box center [75, 119] width 47 height 9
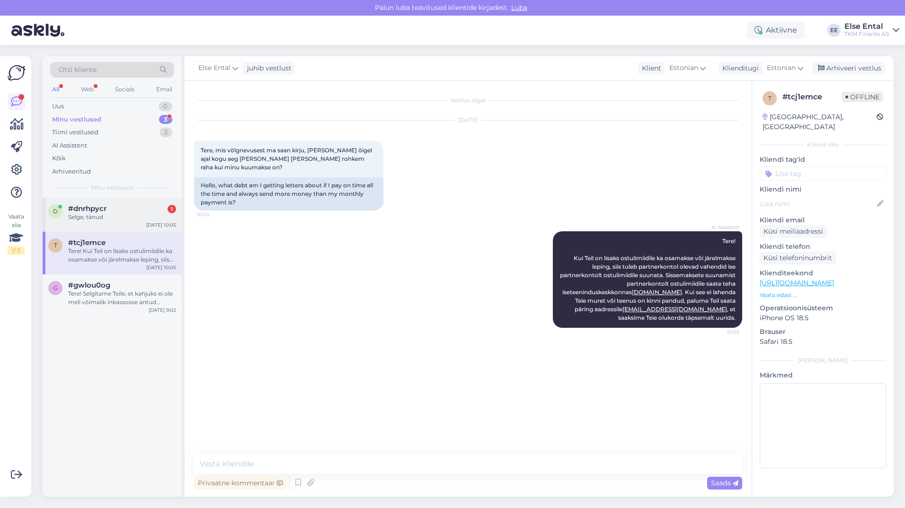
click at [109, 211] on div "#dnrhpycr 1" at bounding box center [122, 208] width 108 height 9
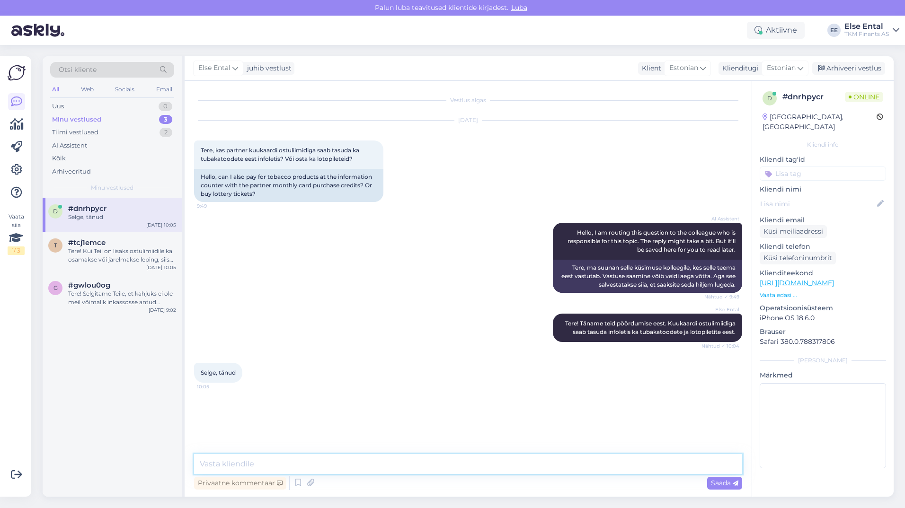
click at [275, 460] on textarea at bounding box center [468, 464] width 548 height 20
click at [851, 68] on div "Arhiveeri vestlus" at bounding box center [848, 68] width 73 height 13
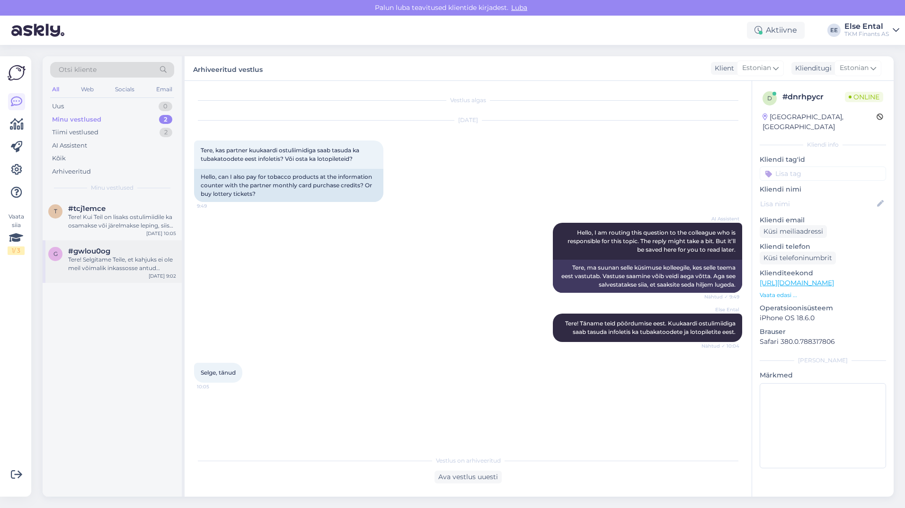
click at [108, 266] on div "Tere! Selgitame Teile, et kahjuks ei ole meil võimalik inkassosse antud klienti…" at bounding box center [122, 264] width 108 height 17
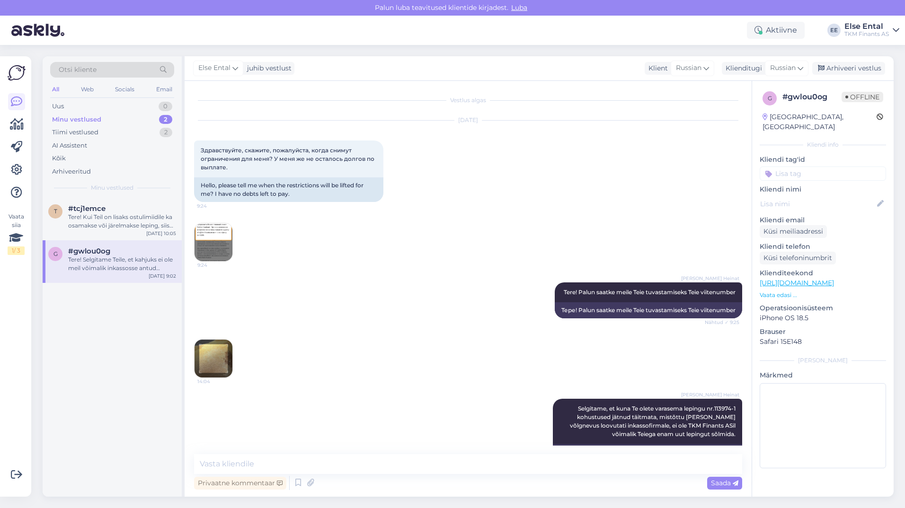
scroll to position [789, 0]
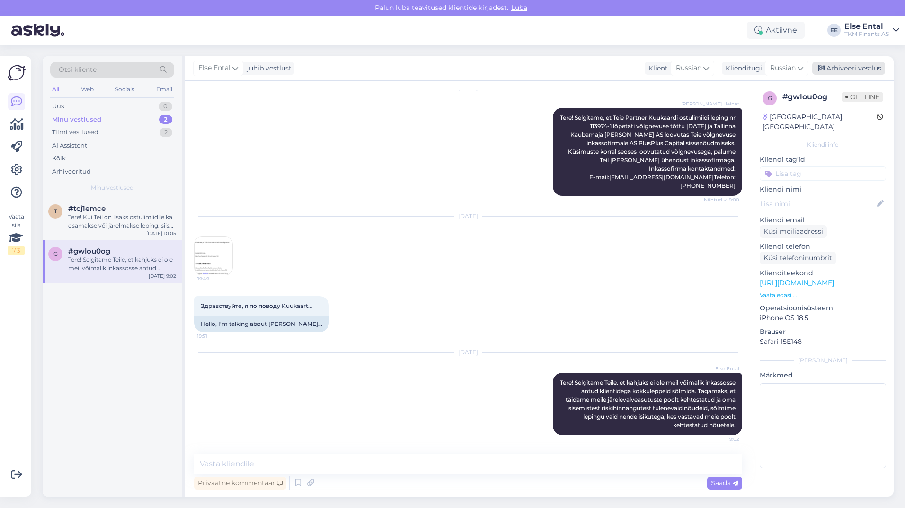
click at [835, 67] on div "Arhiveeri vestlus" at bounding box center [848, 68] width 73 height 13
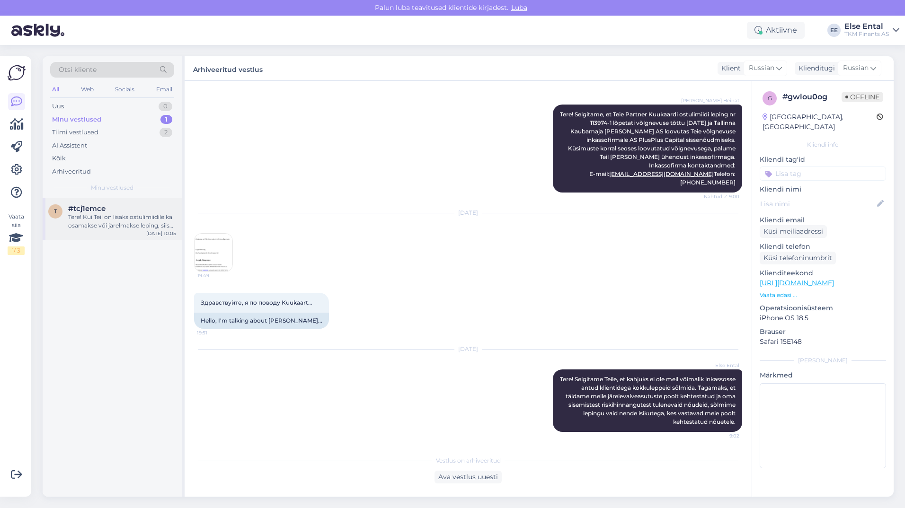
click at [109, 216] on div "Tere! Kui Teil on lisaks ostulimiidile ka osamakse või järelmakse leping, siis …" at bounding box center [122, 221] width 108 height 17
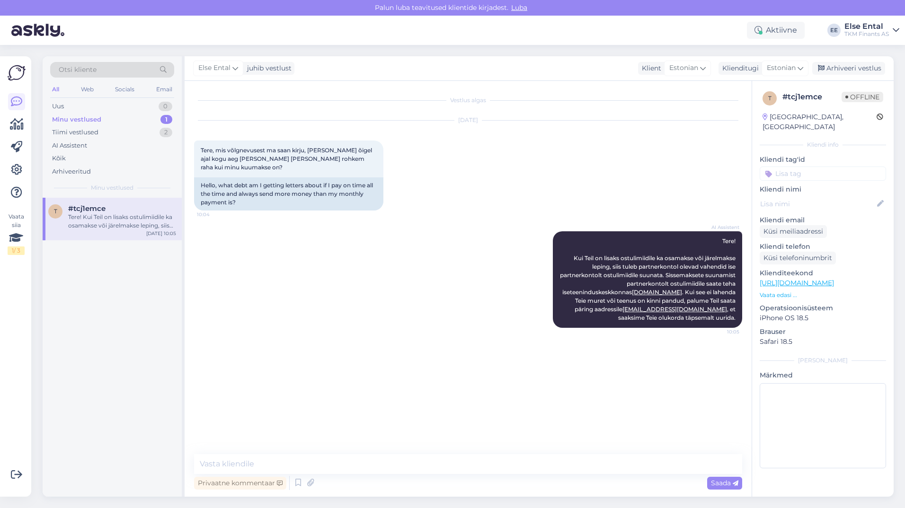
click at [462, 110] on div "Vestlus algas [DATE] Tere, mis võlgnevusest ma saan kirju, [PERSON_NAME] õigel …" at bounding box center [472, 267] width 557 height 355
click at [457, 103] on div "Vestlus algas" at bounding box center [468, 100] width 548 height 9
click at [381, 471] on textarea at bounding box center [468, 464] width 548 height 20
